Goal: Complete application form

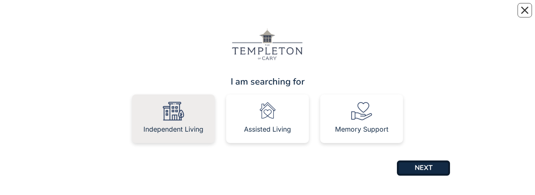
click at [175, 116] on img at bounding box center [173, 111] width 21 height 21
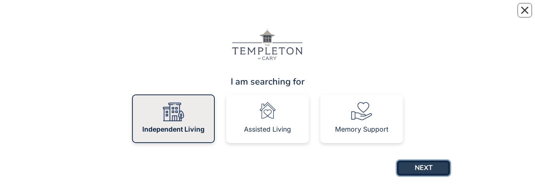
click at [429, 167] on button "NEXT" at bounding box center [423, 168] width 53 height 15
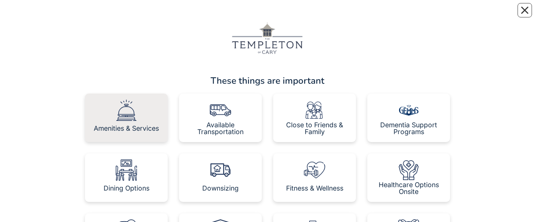
click at [127, 116] on img at bounding box center [126, 110] width 21 height 21
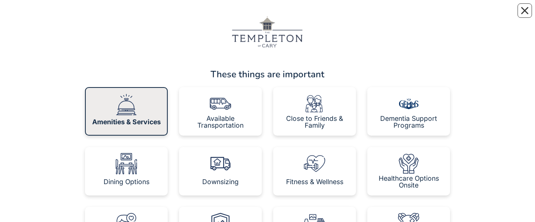
scroll to position [6, 0]
click at [127, 106] on img at bounding box center [126, 104] width 21 height 21
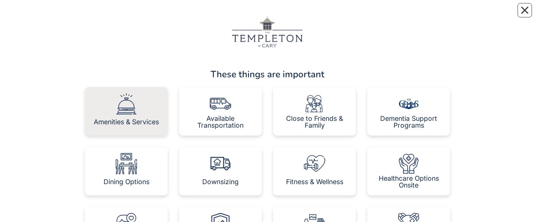
click at [128, 106] on img at bounding box center [126, 103] width 21 height 21
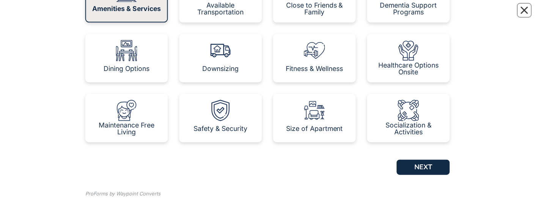
scroll to position [120, 0]
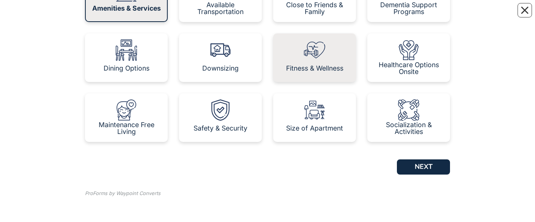
click at [316, 57] on img at bounding box center [314, 49] width 21 height 21
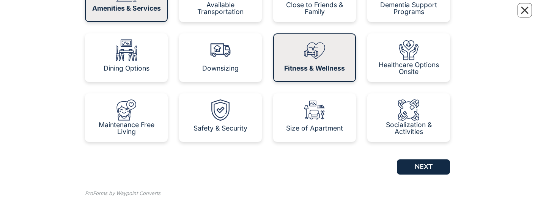
click at [316, 57] on img at bounding box center [314, 50] width 21 height 21
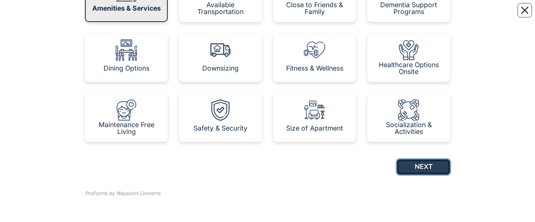
click at [431, 164] on button "NEXT" at bounding box center [423, 166] width 53 height 15
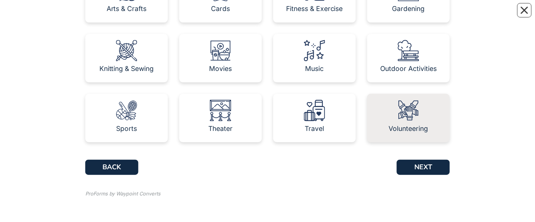
scroll to position [120, 0]
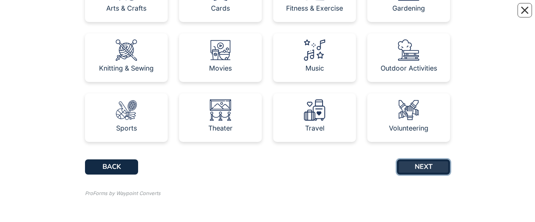
click at [434, 165] on button "NEXT" at bounding box center [423, 166] width 53 height 15
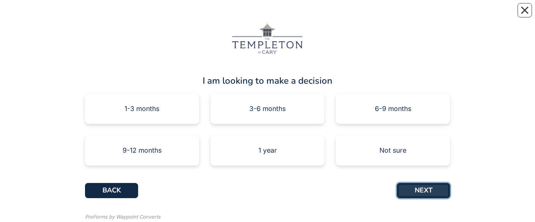
click at [435, 189] on button "NEXT" at bounding box center [423, 190] width 53 height 15
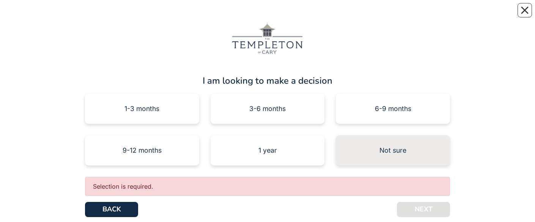
click at [397, 150] on div "Not sure" at bounding box center [392, 150] width 27 height 7
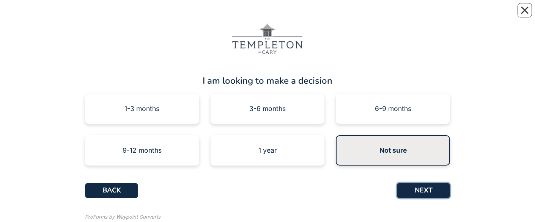
click at [424, 189] on button "NEXT" at bounding box center [423, 190] width 53 height 15
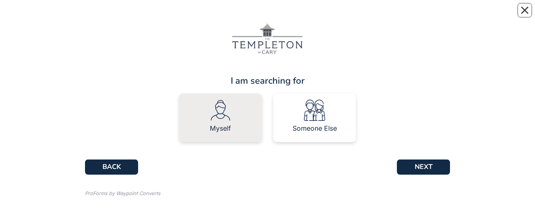
click at [219, 117] on img at bounding box center [220, 110] width 21 height 21
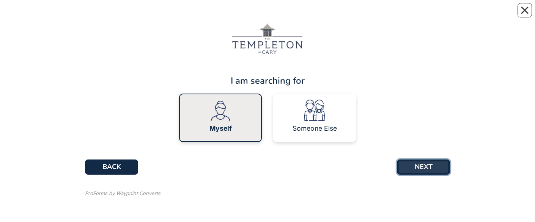
click at [424, 165] on button "NEXT" at bounding box center [423, 167] width 53 height 15
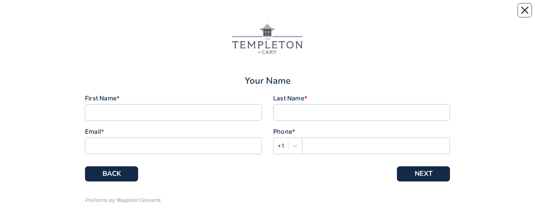
click at [424, 165] on div "Your Name First Name * Last Name * Email * Phone * +1 BACK NEXT ProForms by Way…" at bounding box center [267, 115] width 365 height 214
